Goal: Task Accomplishment & Management: Use online tool/utility

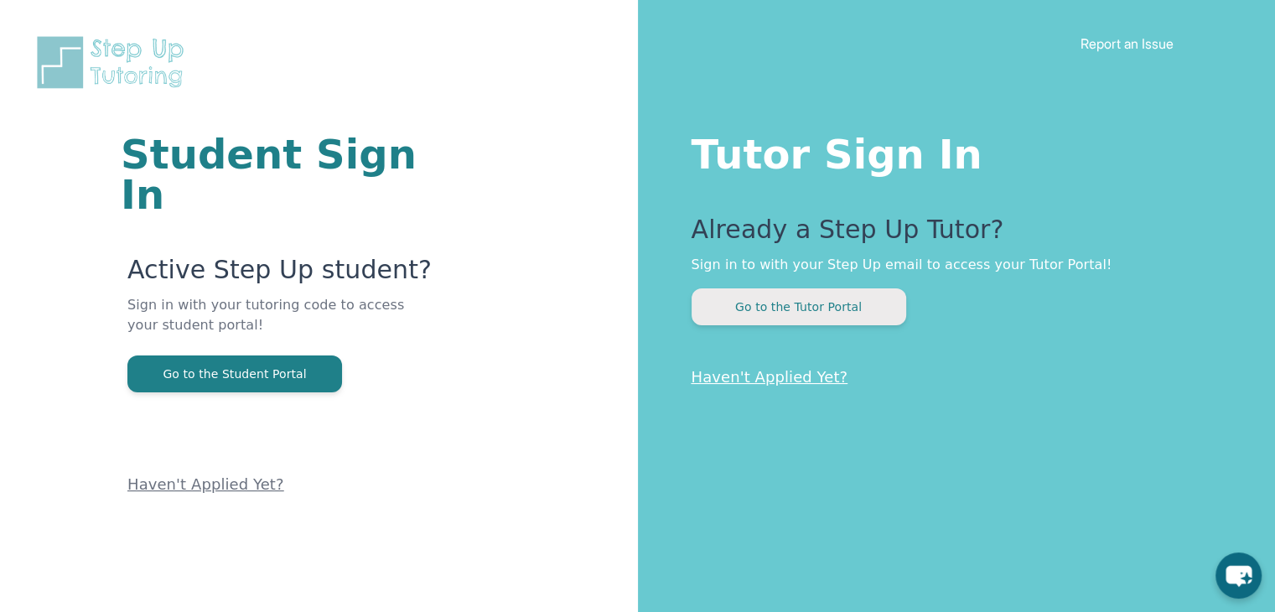
click at [791, 311] on button "Go to the Tutor Portal" at bounding box center [798, 306] width 215 height 37
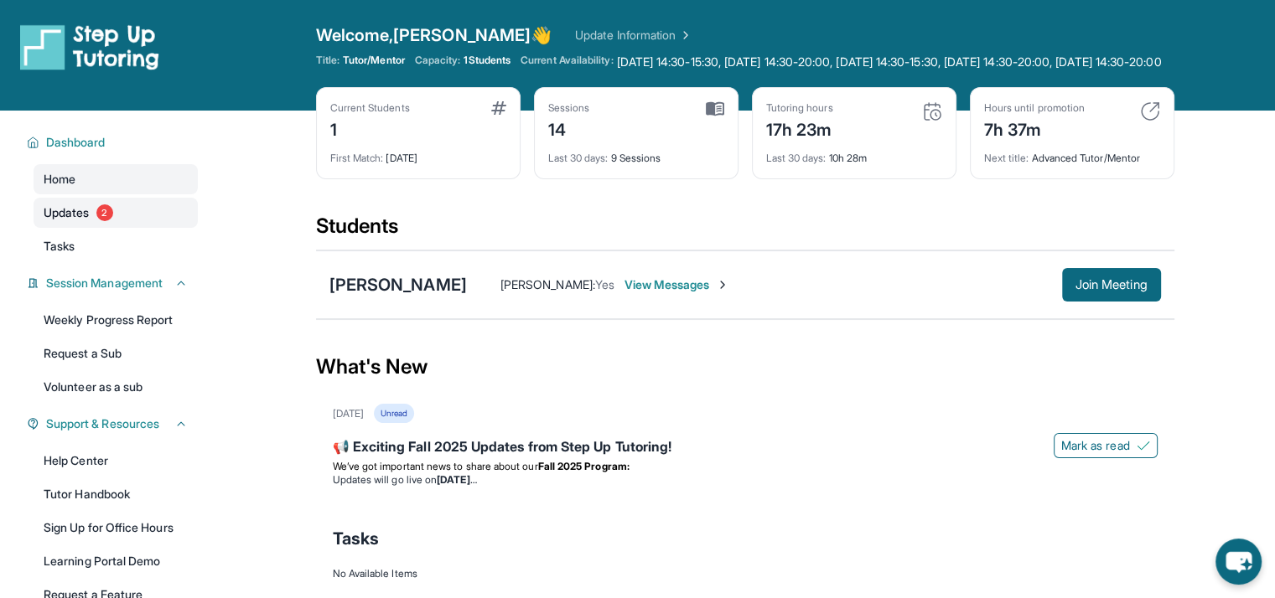
click at [125, 220] on link "Updates 2" at bounding box center [116, 213] width 164 height 30
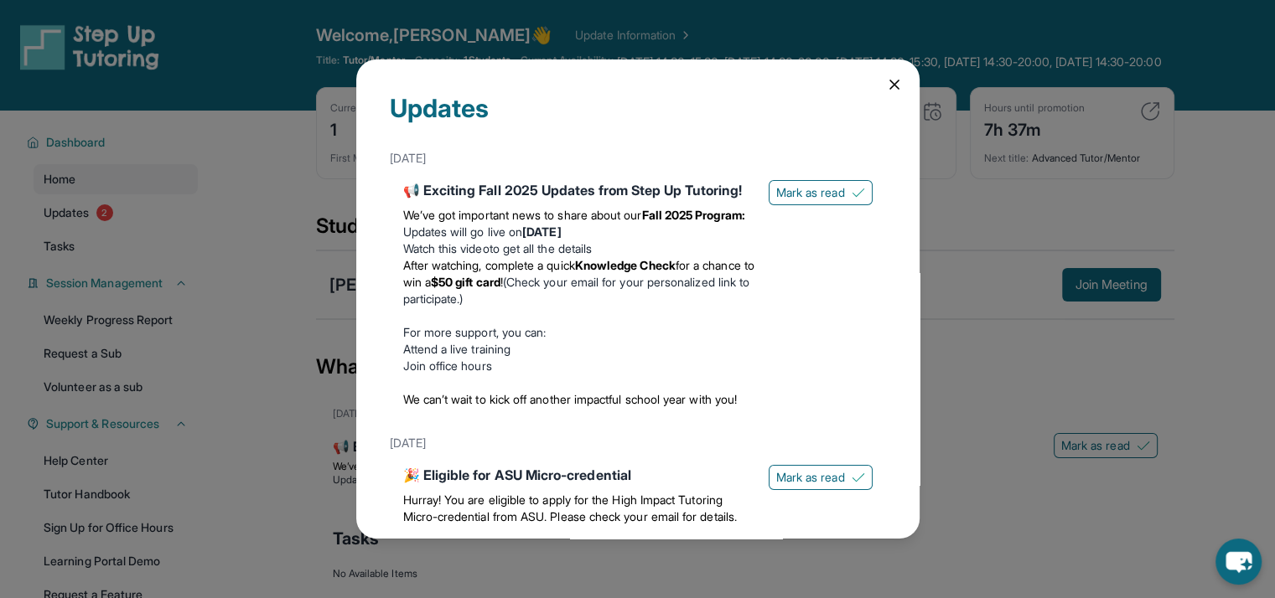
click at [886, 80] on icon at bounding box center [894, 84] width 17 height 17
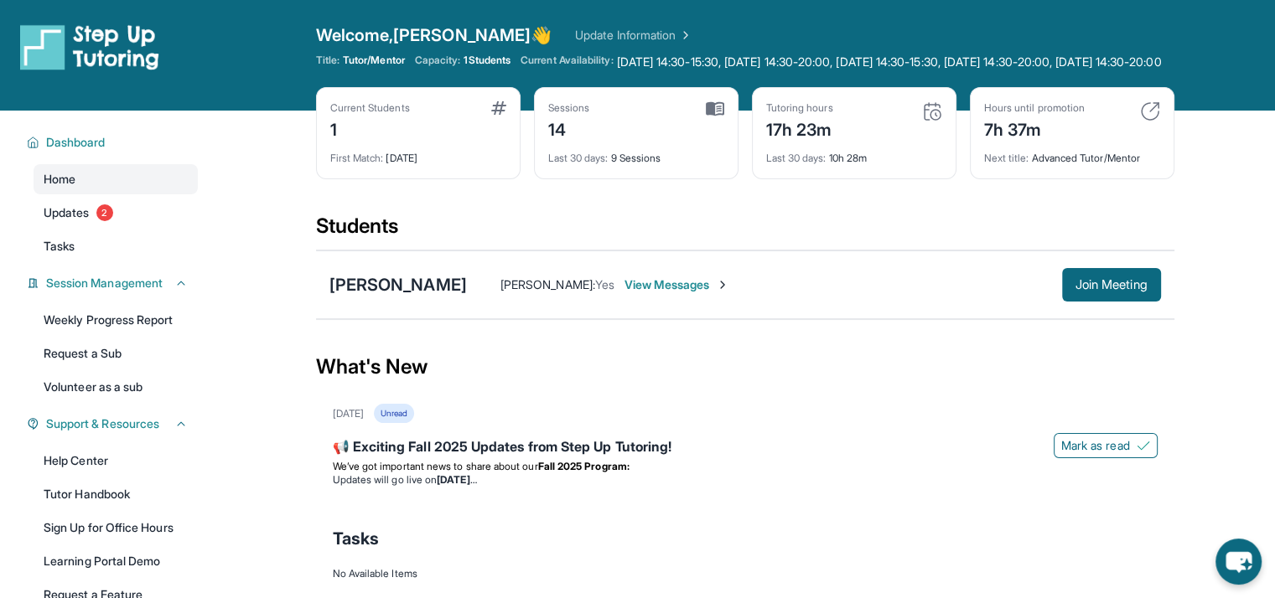
drag, startPoint x: 14, startPoint y: 54, endPoint x: 915, endPoint y: 437, distance: 978.6
click at [915, 423] on div "[DATE] Unread" at bounding box center [745, 413] width 825 height 19
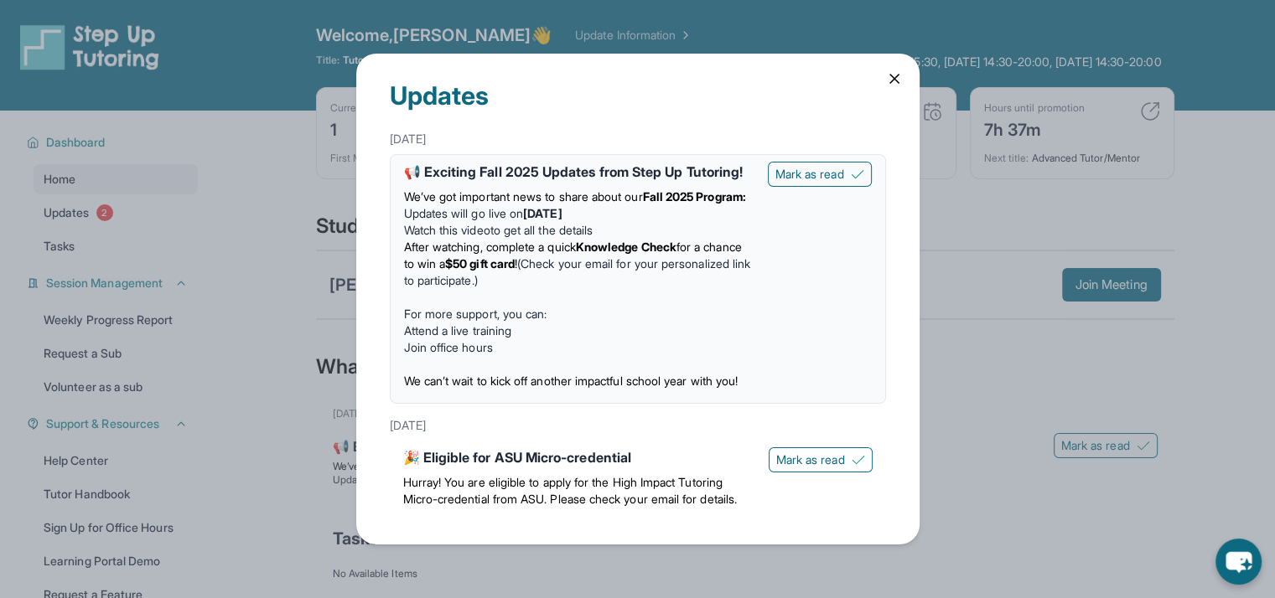
click at [895, 68] on div "Updates [DATE] 📢 Exciting Fall 2025 Updates from Step Up Tutoring! We’ve got im…" at bounding box center [637, 299] width 563 height 491
click at [894, 75] on icon at bounding box center [894, 78] width 17 height 17
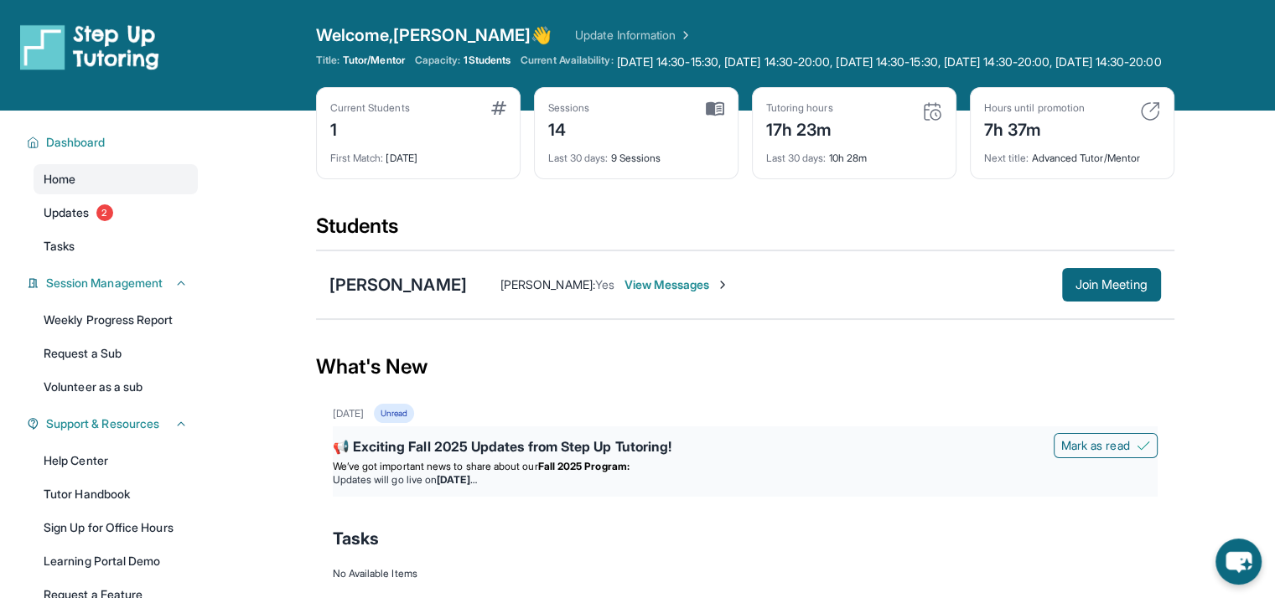
drag, startPoint x: 1085, startPoint y: 301, endPoint x: 731, endPoint y: 453, distance: 385.9
click at [731, 453] on div "📢 Exciting Fall 2025 Updates from Step Up Tutoring!" at bounding box center [745, 448] width 825 height 23
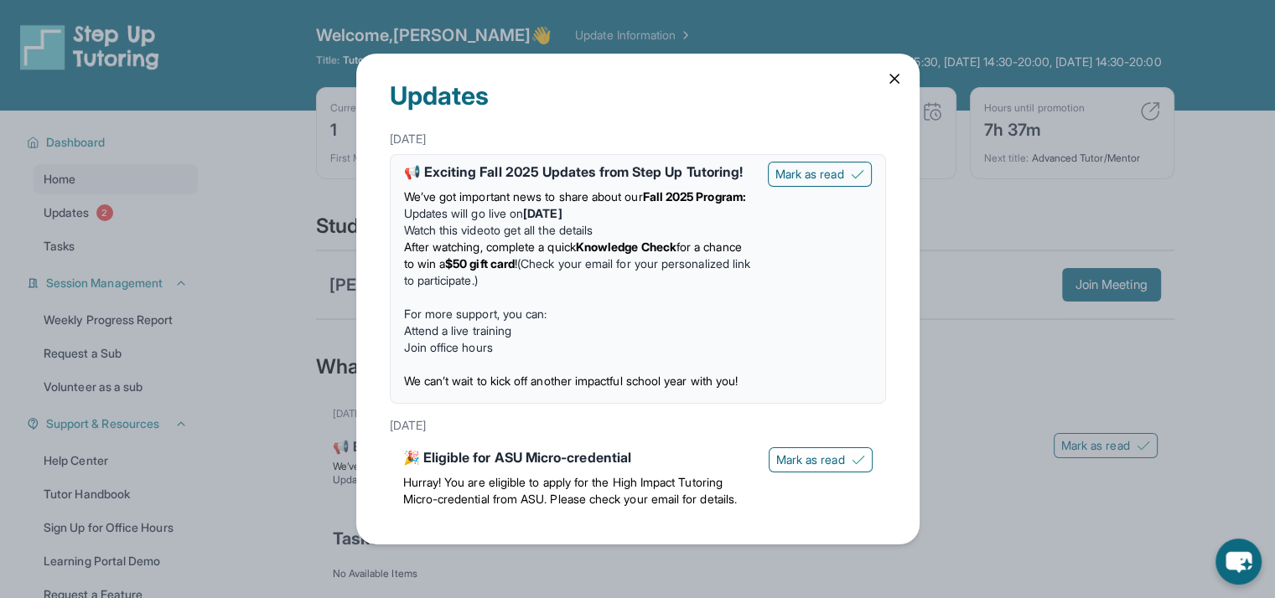
click at [1141, 393] on div "Updates [DATE] 📢 Exciting Fall 2025 Updates from Step Up Tutoring! We’ve got im…" at bounding box center [637, 299] width 1275 height 598
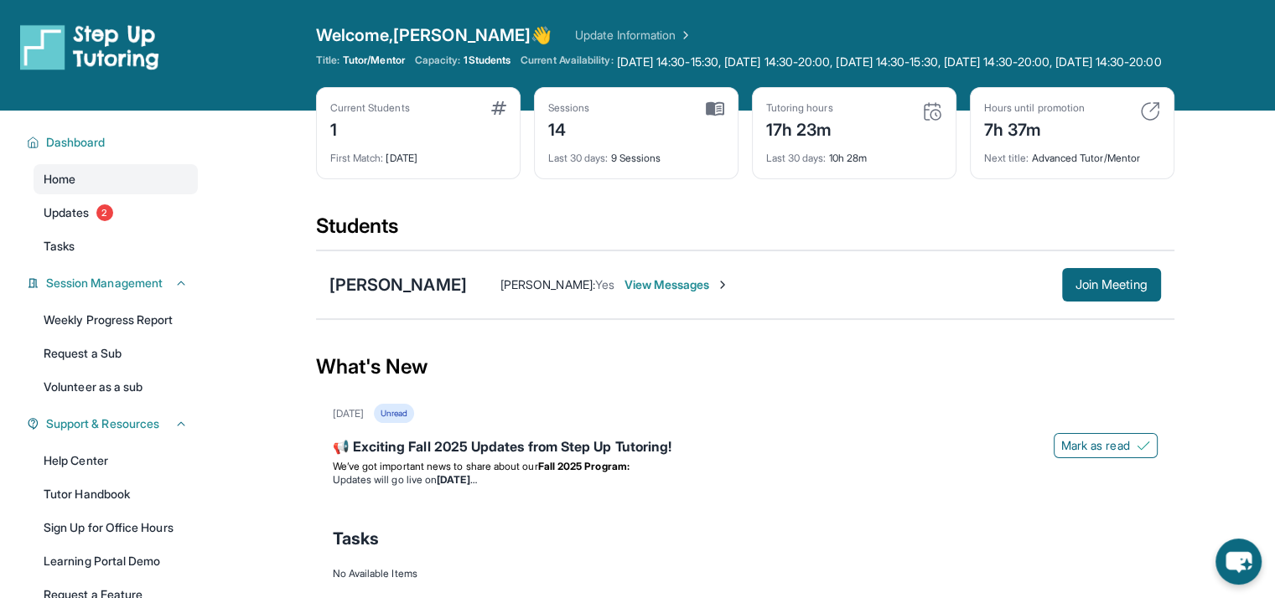
drag, startPoint x: 1110, startPoint y: 297, endPoint x: 1173, endPoint y: 341, distance: 77.7
click at [1173, 341] on main "Current Students 1 First Match : [DATE] Sessions 14 Last 30 days : 9 Sessions T…" at bounding box center [745, 383] width 1060 height 544
click at [1108, 292] on button "Join Meeting" at bounding box center [1111, 285] width 99 height 34
